Goal: Transaction & Acquisition: Purchase product/service

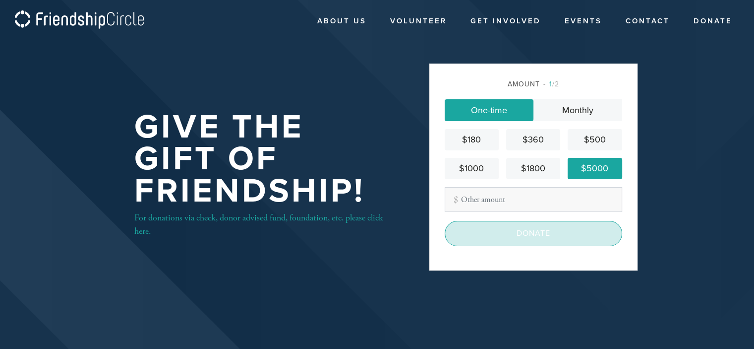
click at [561, 239] on input "Donate" at bounding box center [534, 233] width 178 height 25
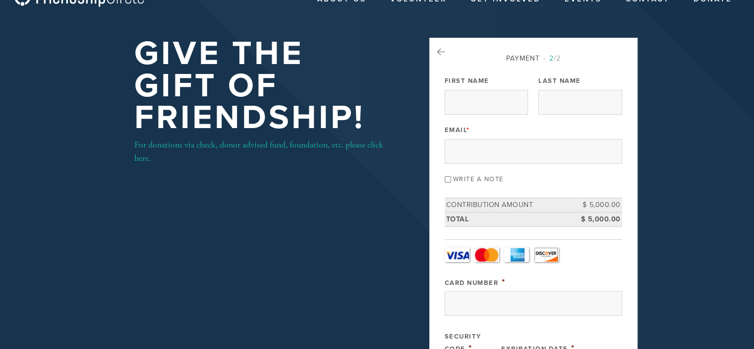
scroll to position [14, 0]
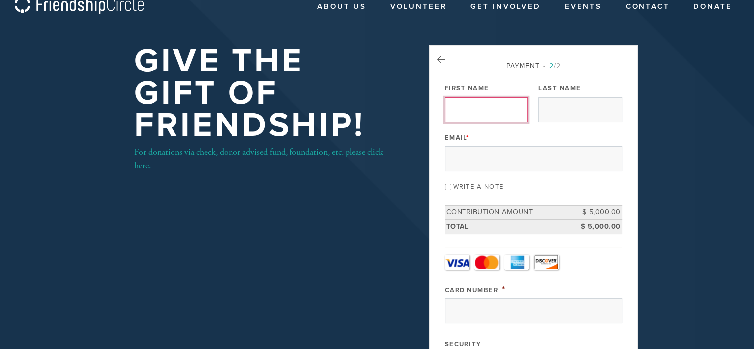
click at [484, 117] on input "First Name" at bounding box center [486, 109] width 83 height 25
type input "[PERSON_NAME]"
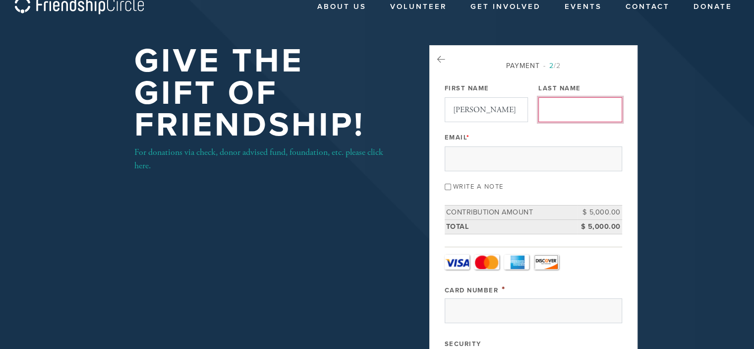
type input "Ash"
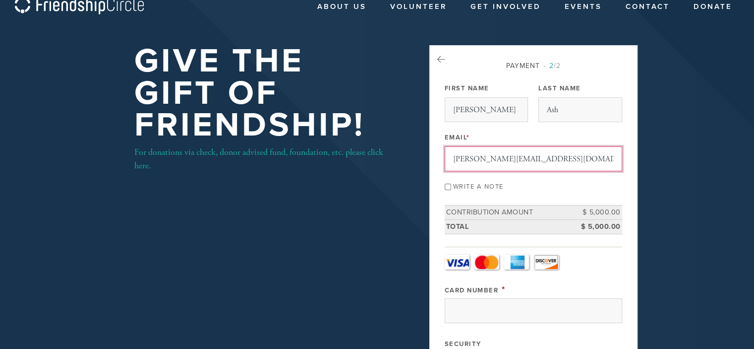
click at [481, 157] on input "[PERSON_NAME][EMAIL_ADDRESS][DOMAIN_NAME]" at bounding box center [534, 158] width 178 height 25
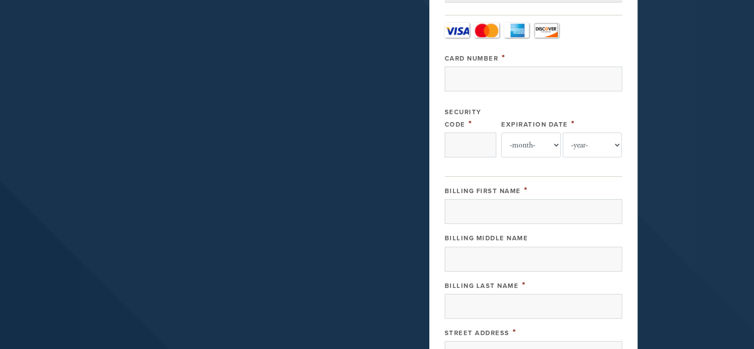
scroll to position [247, 0]
type input "[PERSON_NAME][EMAIL_ADDRESS][DOMAIN_NAME]"
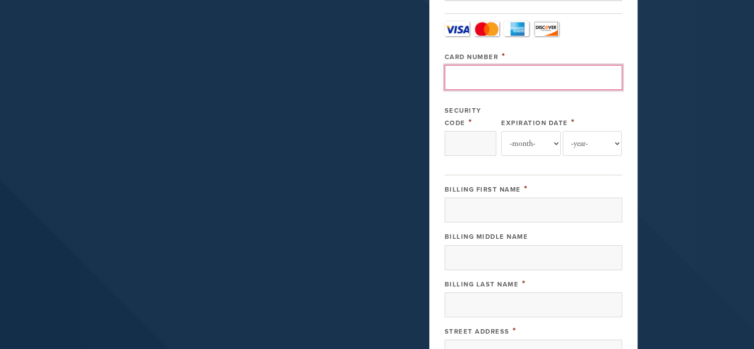
click at [493, 77] on input "Card Number" at bounding box center [534, 77] width 178 height 25
click at [490, 71] on input "Card Number" at bounding box center [534, 77] width 178 height 25
type input "[CREDIT_CARD_NUMBER]"
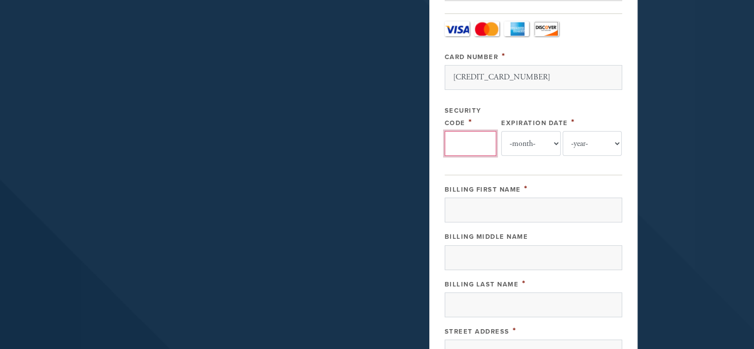
type input "5939"
select select "6"
select select "2029"
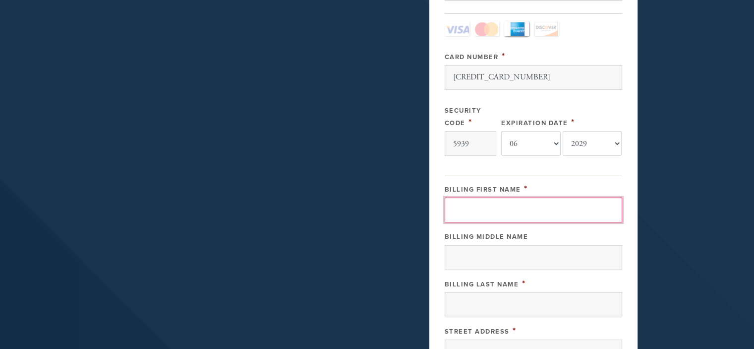
click at [482, 201] on input "Billing First Name" at bounding box center [534, 209] width 178 height 25
type input "[PERSON_NAME]"
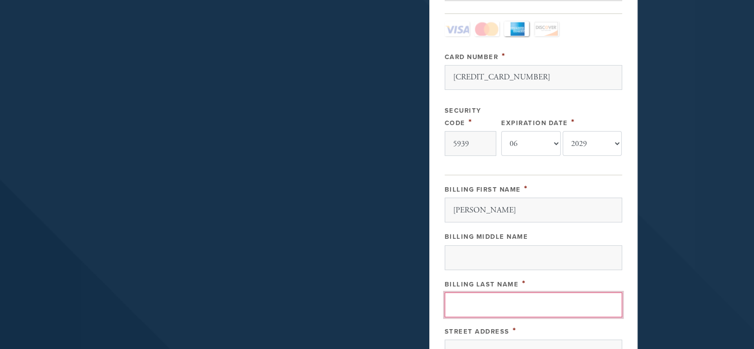
type input "Ash"
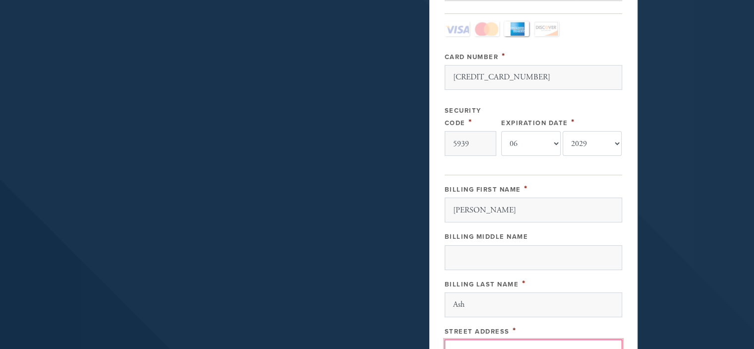
type input "[STREET_ADDRESS]"
type input "[US_STATE]"
type input "10022"
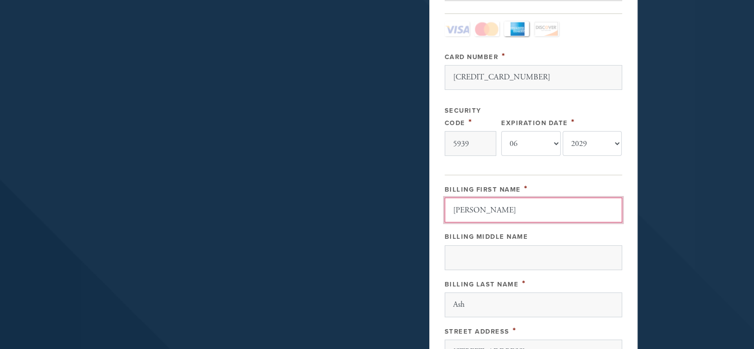
scroll to position [493, 0]
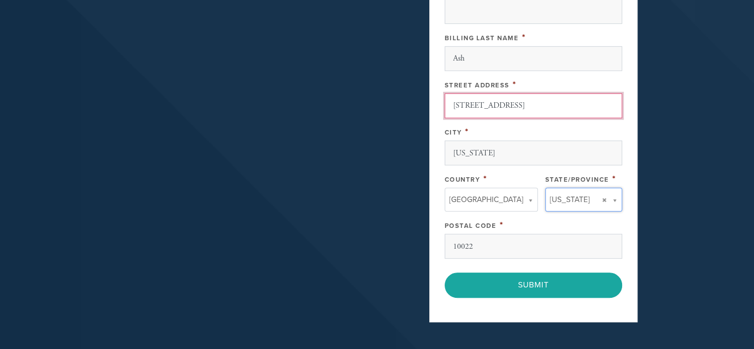
click at [541, 97] on input "[STREET_ADDRESS]" at bounding box center [534, 105] width 178 height 25
type input "3"
type input "[STREET_ADDRESS]"
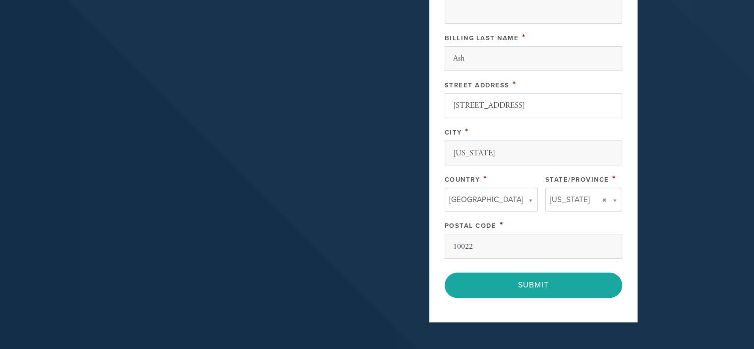
type input "[GEOGRAPHIC_DATA]"
type input "NY"
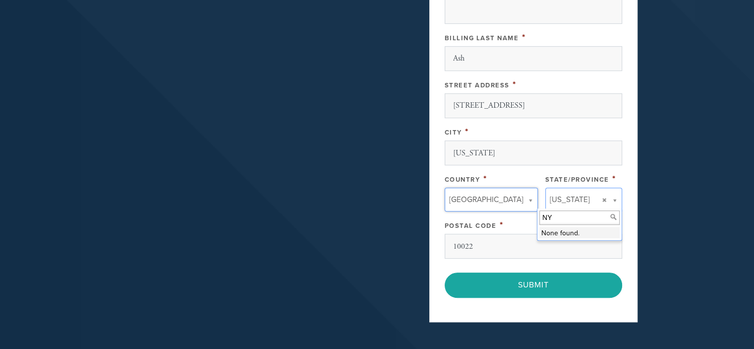
click at [580, 216] on input "NY" at bounding box center [580, 217] width 80 height 14
click at [612, 213] on input "NY" at bounding box center [580, 217] width 80 height 14
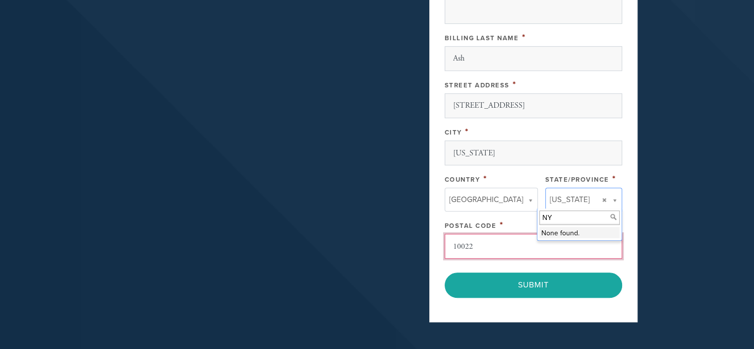
click at [477, 246] on input "10022" at bounding box center [534, 246] width 178 height 25
type input "10017"
click at [610, 214] on input "NY" at bounding box center [580, 217] width 80 height 14
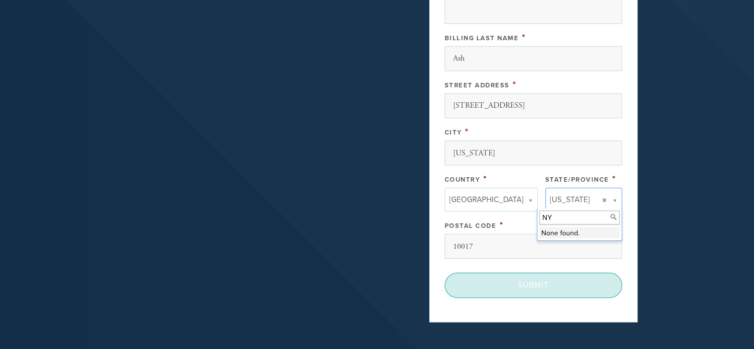
click at [574, 285] on input "Submit" at bounding box center [534, 284] width 178 height 25
